Goal: Find specific page/section: Find specific page/section

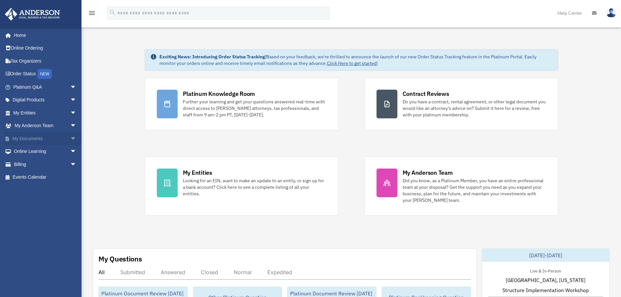
click at [70, 137] on span "arrow_drop_down" at bounding box center [76, 138] width 13 height 13
click at [70, 137] on span "arrow_drop_up" at bounding box center [76, 138] width 13 height 13
click at [70, 137] on span "arrow_drop_down" at bounding box center [76, 138] width 13 height 13
click at [22, 150] on span at bounding box center [21, 151] width 4 height 5
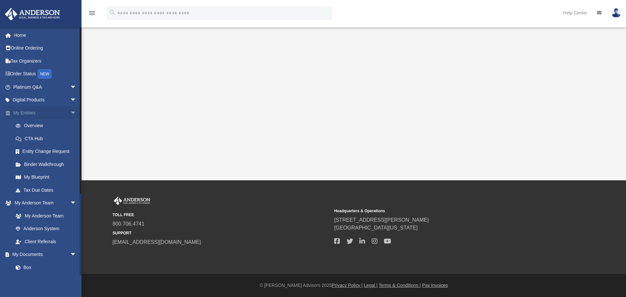
click at [70, 111] on span "arrow_drop_down" at bounding box center [76, 112] width 13 height 13
click at [71, 124] on span "arrow_drop_down" at bounding box center [76, 125] width 13 height 13
click at [70, 136] on span "arrow_drop_down" at bounding box center [76, 138] width 13 height 13
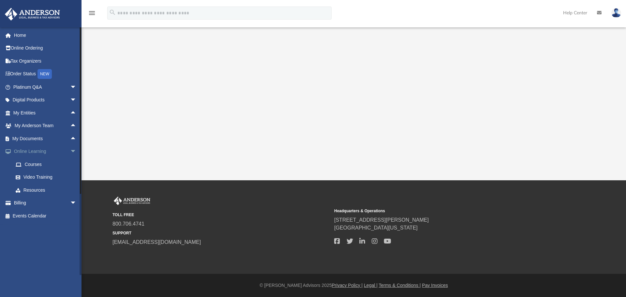
click at [70, 151] on span "arrow_drop_down" at bounding box center [76, 151] width 13 height 13
